Goal: Task Accomplishment & Management: Manage account settings

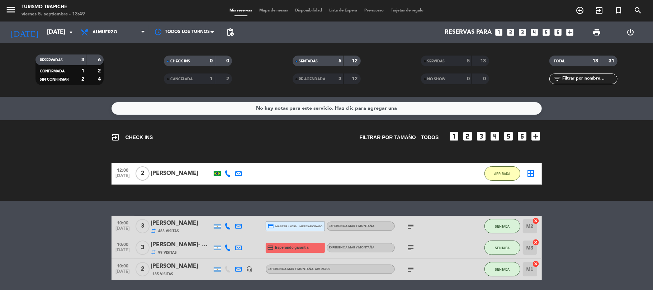
click at [204, 176] on div "[PERSON_NAME]" at bounding box center [181, 173] width 61 height 9
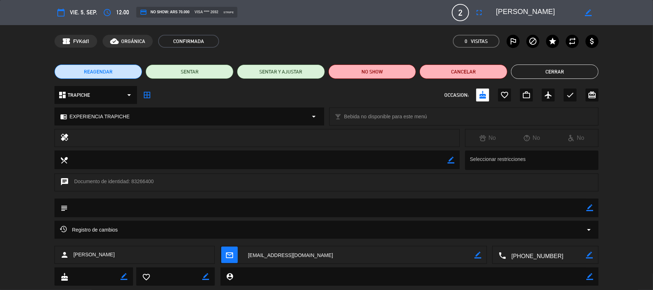
drag, startPoint x: 591, startPoint y: 210, endPoint x: 506, endPoint y: 196, distance: 86.7
click at [591, 209] on icon "border_color" at bounding box center [589, 207] width 7 height 7
drag, startPoint x: 226, startPoint y: 207, endPoint x: 228, endPoint y: 210, distance: 4.3
click at [228, 210] on textarea at bounding box center [327, 208] width 519 height 18
click at [585, 205] on textarea at bounding box center [327, 208] width 519 height 18
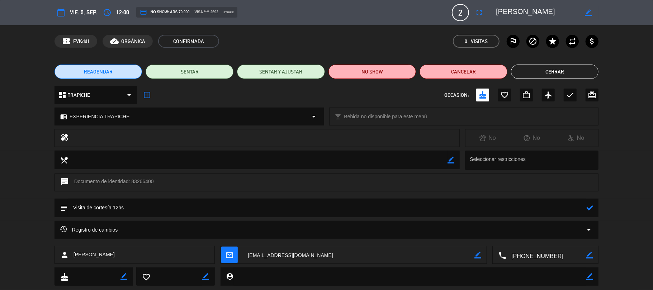
type textarea "Visita de cortesía 12hs"
click at [590, 206] on icon at bounding box center [589, 207] width 7 height 7
click at [551, 66] on button "Cerrar" at bounding box center [555, 72] width 88 height 14
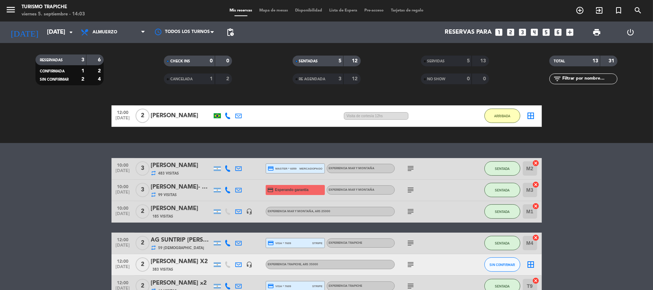
scroll to position [132, 0]
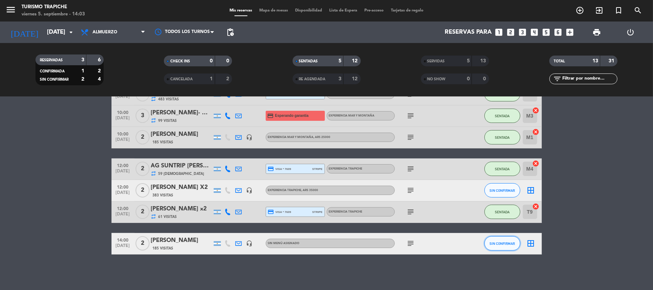
click at [500, 244] on span "SIN CONFIRMAR" at bounding box center [501, 244] width 25 height 4
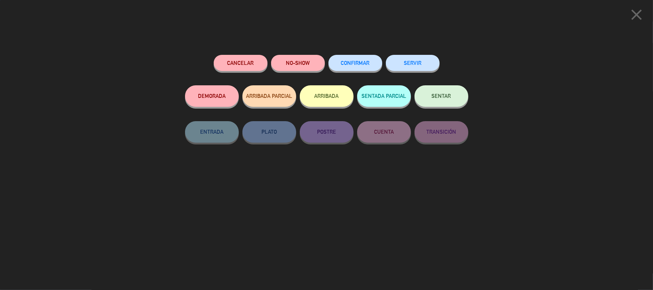
click at [455, 93] on button "SENTAR" at bounding box center [441, 96] width 54 height 22
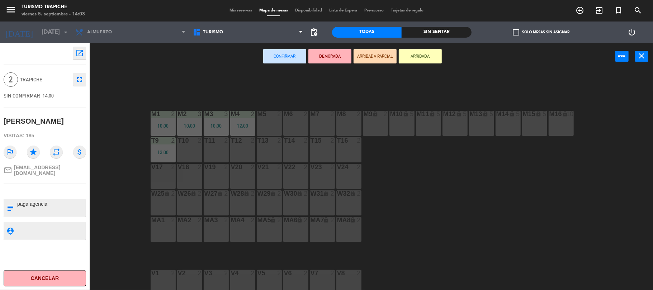
click at [273, 124] on div "M5 2" at bounding box center [269, 123] width 25 height 25
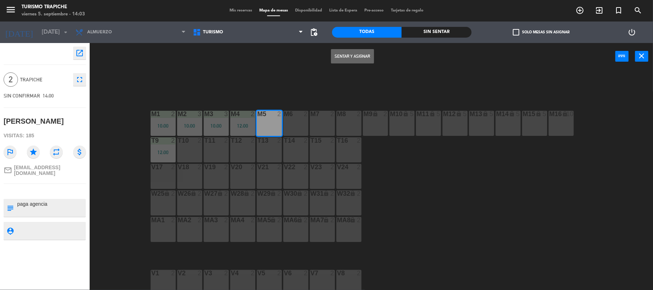
click at [351, 58] on button "Sentar y Asignar" at bounding box center [352, 56] width 43 height 14
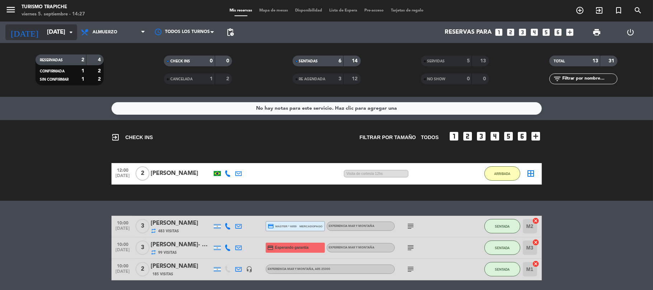
click at [53, 36] on input "[DATE]" at bounding box center [81, 32] width 77 height 14
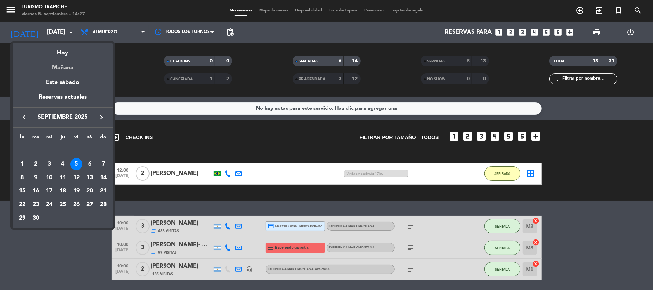
click at [67, 65] on div "Mañana" at bounding box center [63, 65] width 100 height 15
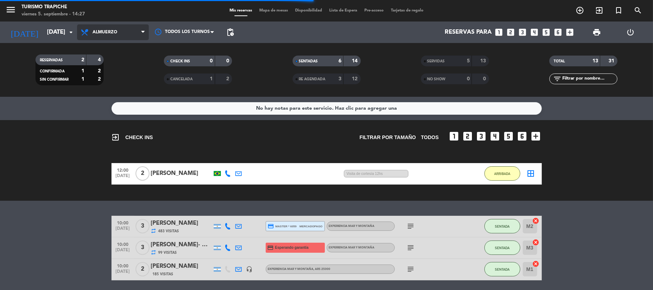
click at [128, 24] on span "Almuerzo" at bounding box center [113, 32] width 72 height 16
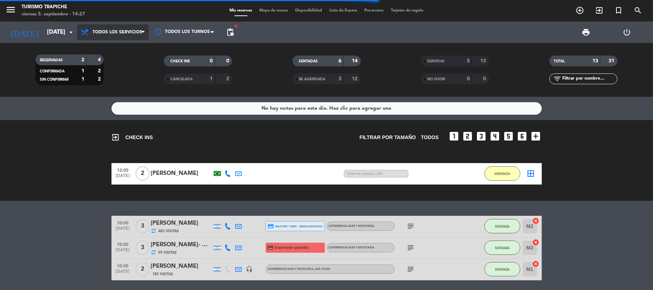
click at [128, 45] on div "menu Turismo Trapiche viernes 5. septiembre - 14:27 Mis reservas Mapa de mesas …" at bounding box center [326, 48] width 653 height 97
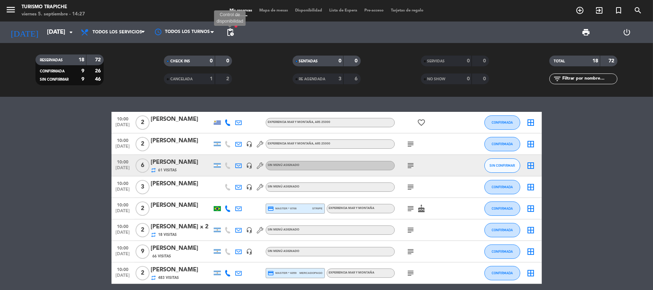
click at [227, 30] on span "pending_actions" at bounding box center [230, 32] width 9 height 9
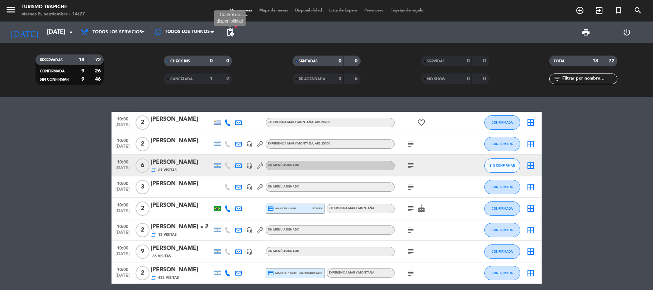
click at [232, 35] on span "pending_actions" at bounding box center [230, 32] width 9 height 9
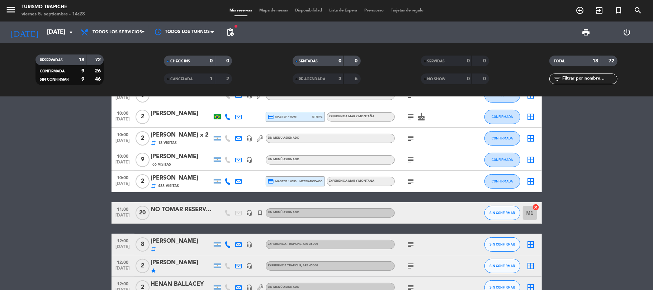
scroll to position [95, 0]
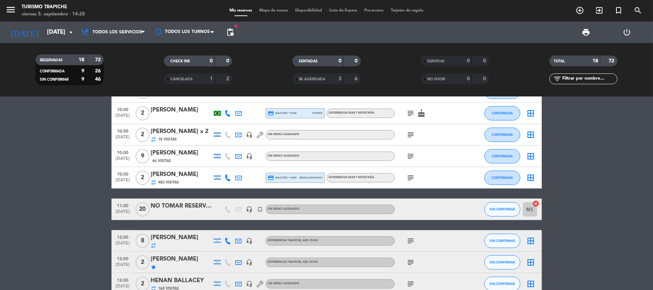
click at [193, 205] on div "NO TOMAR RESERVAS" at bounding box center [181, 205] width 61 height 9
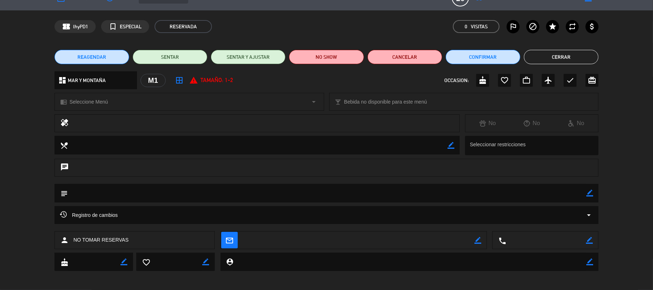
scroll to position [16, 0]
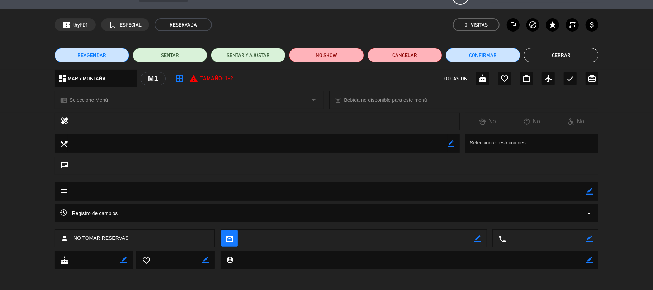
click at [548, 49] on button "Cerrar" at bounding box center [561, 55] width 75 height 14
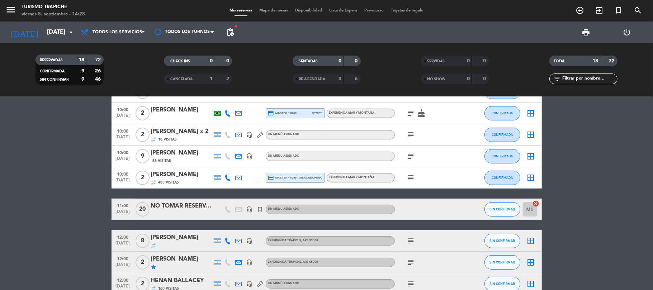
click at [59, 239] on bookings-row "10:00 [DATE] 2 [PERSON_NAME] EXPERIENCIA MAR Y MONTAÑA , ARS 25000 favorite_bor…" at bounding box center [326, 229] width 653 height 427
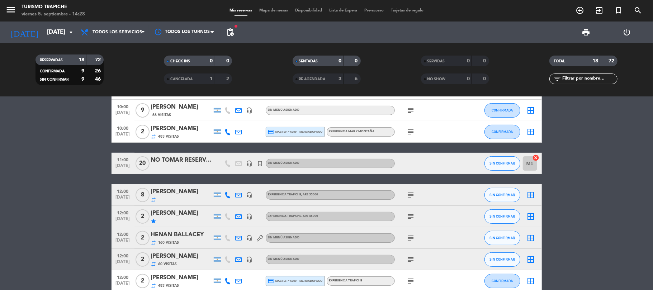
scroll to position [237, 0]
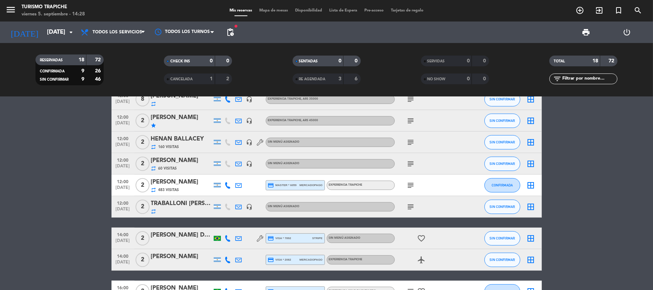
click at [231, 38] on span "pending_actions" at bounding box center [230, 32] width 14 height 14
click at [228, 31] on span "pending_actions" at bounding box center [230, 32] width 9 height 9
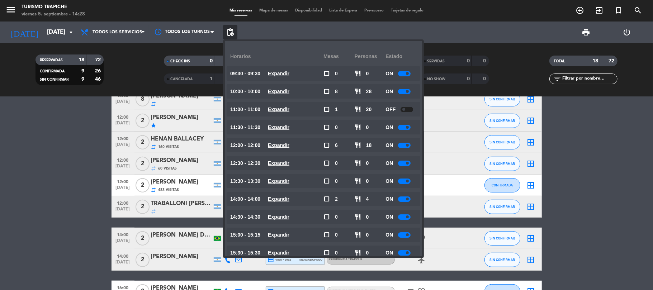
click at [32, 181] on bookings-row "10:00 [DATE] 2 [PERSON_NAME] EXPERIENCIA MAR Y MONTAÑA , ARS 25000 favorite_bor…" at bounding box center [326, 88] width 653 height 427
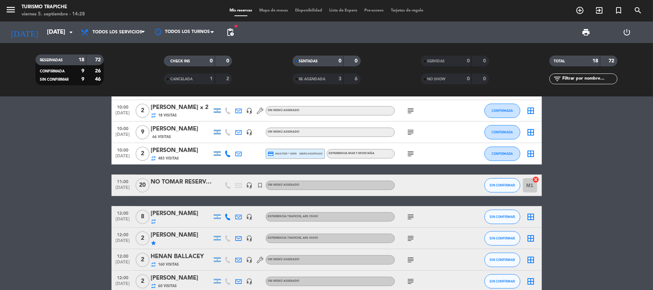
scroll to position [0, 0]
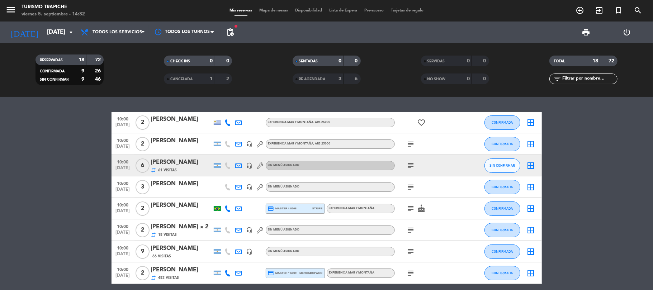
click at [231, 27] on span "pending_actions" at bounding box center [230, 32] width 14 height 14
click at [232, 33] on span "pending_actions" at bounding box center [230, 32] width 9 height 9
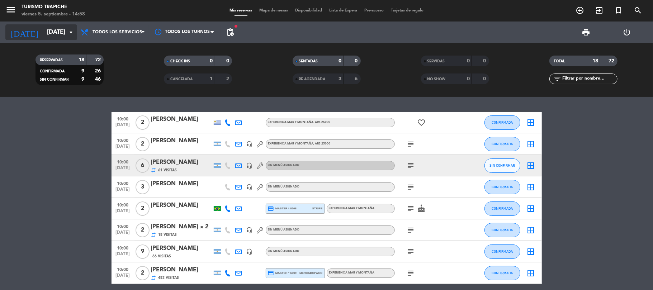
click at [52, 29] on input "[DATE]" at bounding box center [81, 32] width 77 height 14
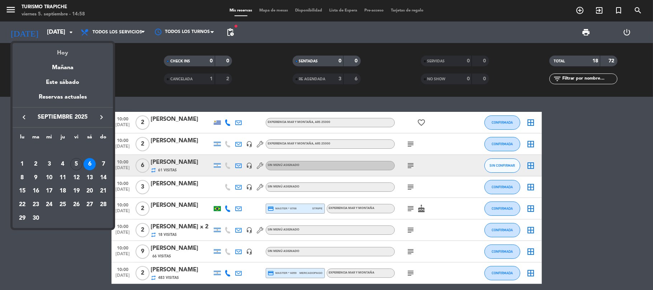
click at [62, 54] on div "Hoy" at bounding box center [63, 50] width 100 height 15
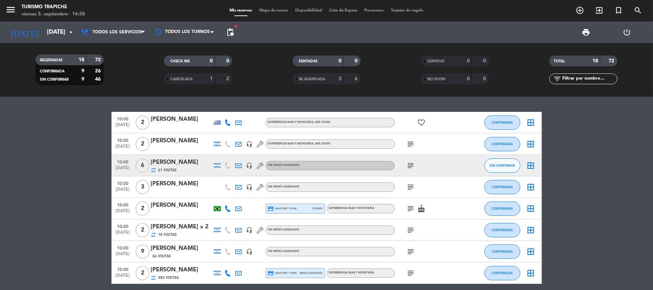
type input "[DATE]"
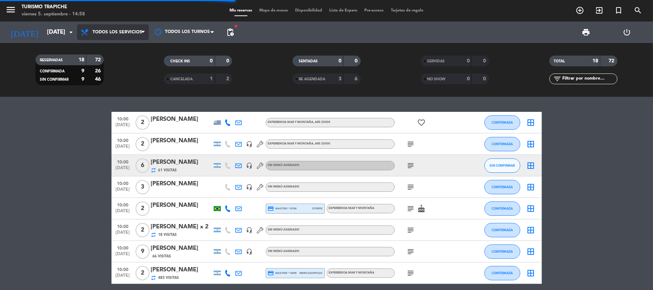
click at [110, 33] on span "Todos los servicios" at bounding box center [117, 32] width 49 height 5
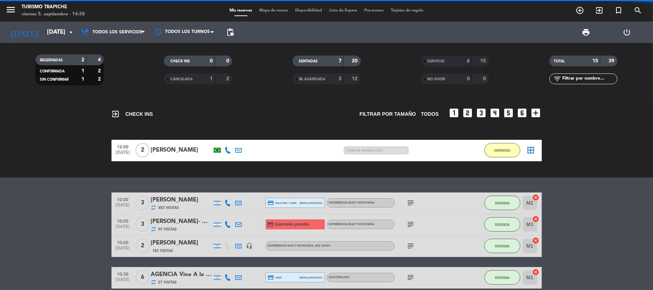
click at [52, 150] on bookings-row "12:00 [DATE] 2 [PERSON_NAME] 2:57 H / 22:54 H sms Visita de cortesía 12hs ARRIB…" at bounding box center [326, 151] width 653 height 22
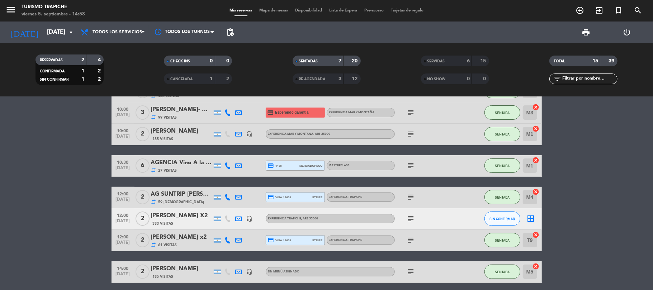
scroll to position [140, 0]
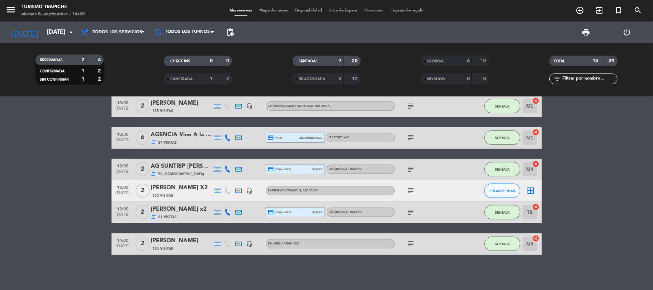
click at [194, 213] on div "[PERSON_NAME] x2" at bounding box center [181, 209] width 61 height 9
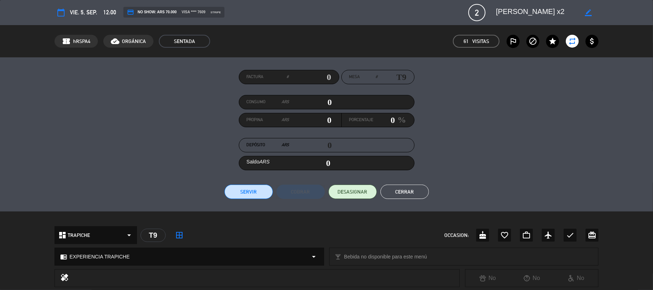
click at [413, 185] on button "Cerrar" at bounding box center [404, 192] width 48 height 14
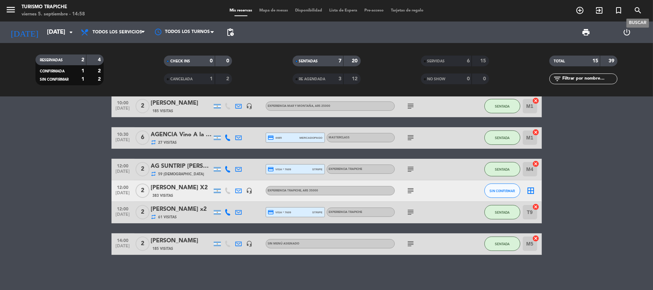
click at [640, 15] on icon "search" at bounding box center [638, 10] width 9 height 9
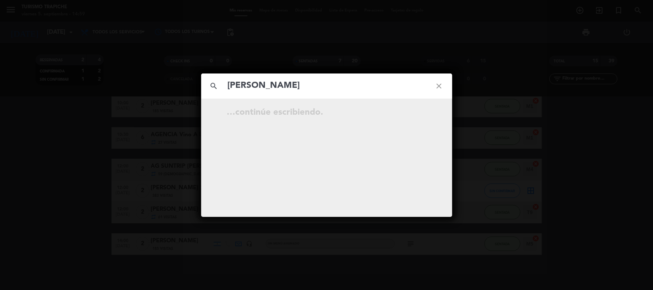
type input "[PERSON_NAME]"
click at [439, 89] on icon "close" at bounding box center [439, 86] width 26 height 26
click at [435, 84] on icon "close" at bounding box center [439, 86] width 26 height 26
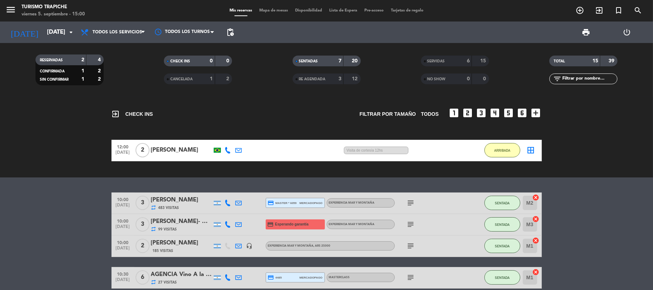
scroll to position [95, 0]
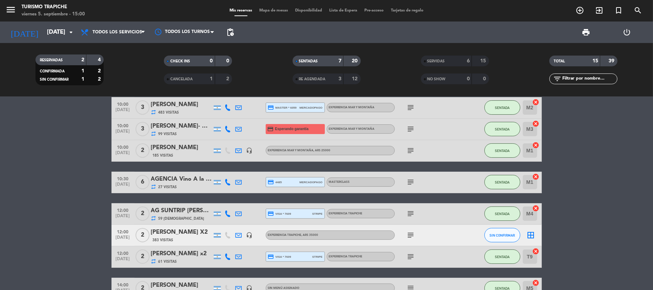
click at [312, 63] on span "SENTADAS" at bounding box center [308, 62] width 19 height 4
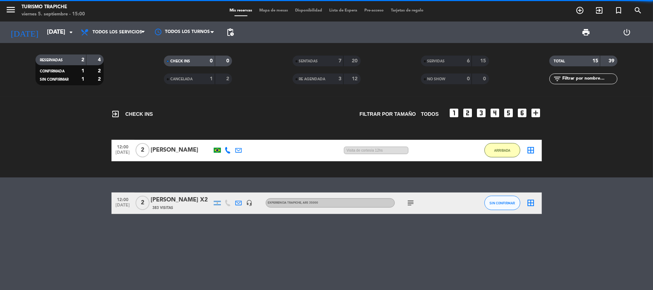
scroll to position [0, 0]
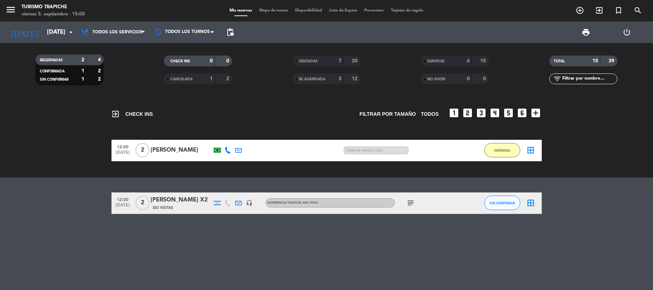
click at [436, 62] on span "SERVIDAS" at bounding box center [436, 62] width 18 height 4
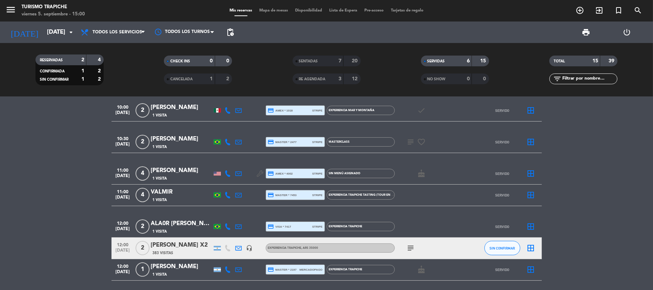
scroll to position [95, 0]
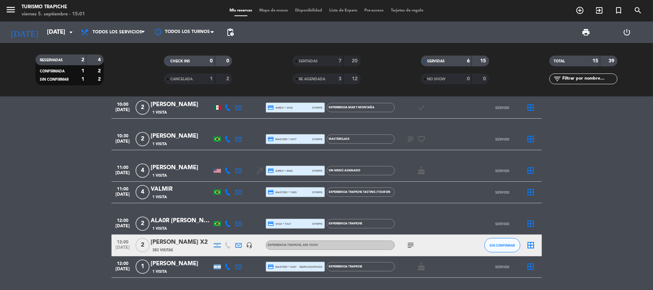
click at [173, 191] on div "VALMIR" at bounding box center [181, 189] width 61 height 9
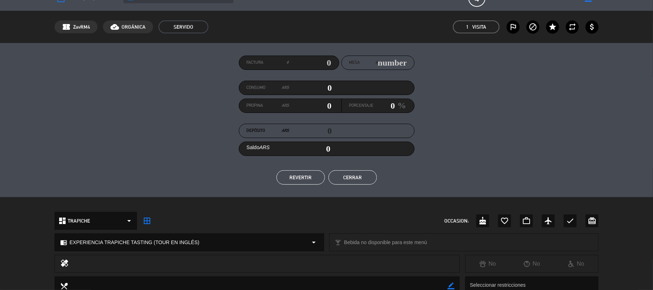
scroll to position [14, 0]
click at [359, 179] on button "Cerrar" at bounding box center [352, 178] width 48 height 14
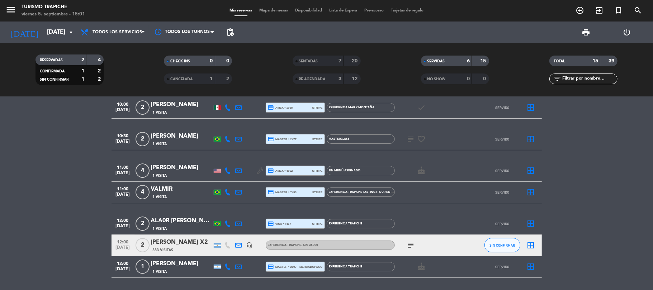
click at [200, 191] on div "VALMIR" at bounding box center [181, 189] width 61 height 9
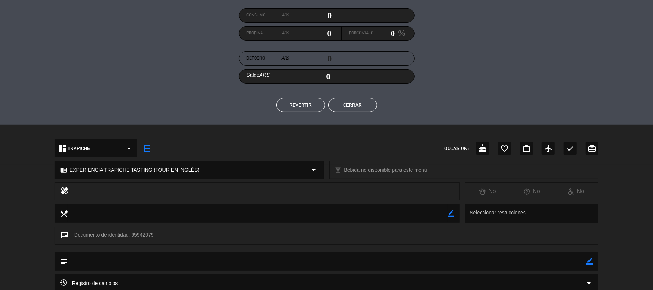
scroll to position [157, 0]
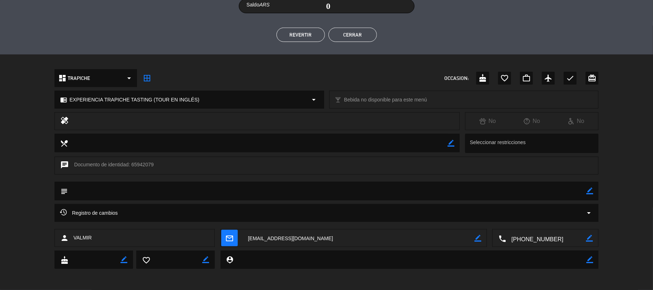
click at [286, 234] on textarea at bounding box center [359, 238] width 232 height 18
click at [348, 33] on button "Cerrar" at bounding box center [352, 35] width 48 height 14
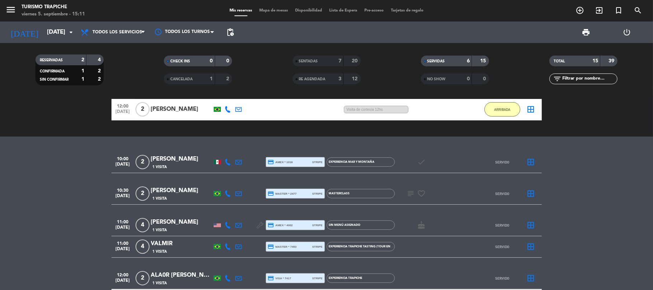
scroll to position [0, 0]
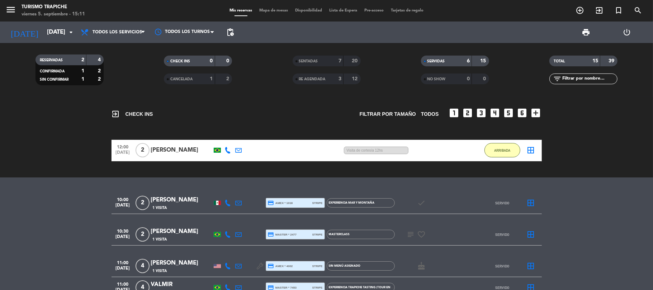
click at [437, 62] on span "SERVIDAS" at bounding box center [436, 62] width 18 height 4
